Goal: Find specific page/section: Find specific page/section

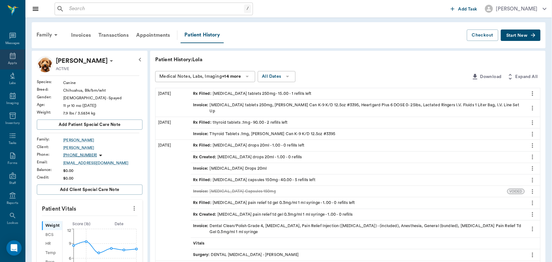
click at [10, 58] on icon at bounding box center [13, 56] width 6 height 6
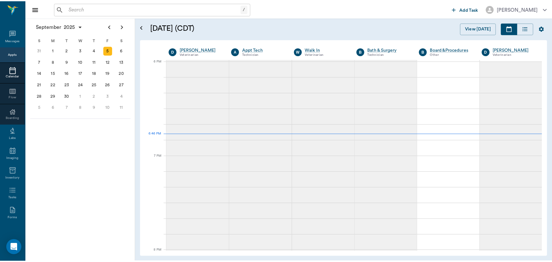
scroll to position [954, 0]
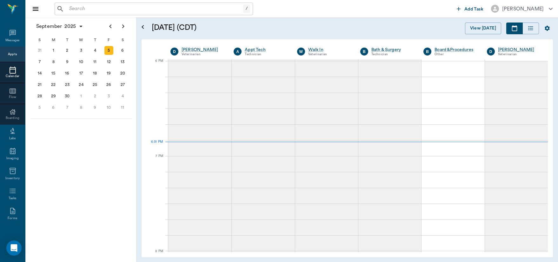
click at [123, 13] on input "text" at bounding box center [155, 8] width 177 height 9
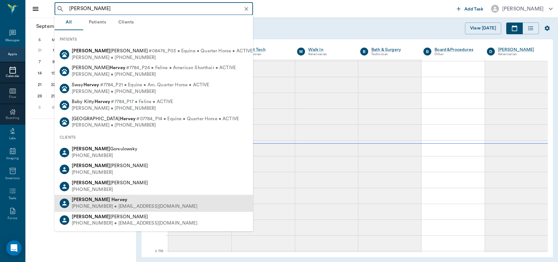
click at [105, 201] on div "[PERSON_NAME]" at bounding box center [135, 200] width 126 height 7
type input "[PERSON_NAME]"
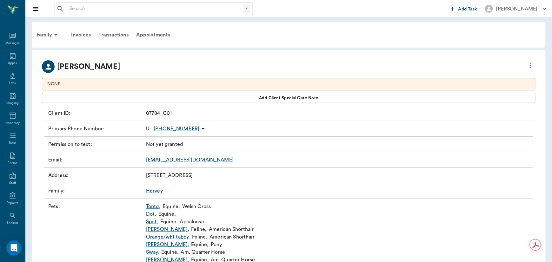
click at [112, 32] on div "Transactions" at bounding box center [114, 34] width 38 height 15
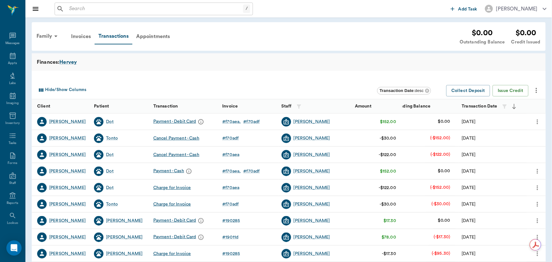
click at [424, 144] on div "(-$152.00)" at bounding box center [429, 138] width 59 height 17
